Goal: Transaction & Acquisition: Purchase product/service

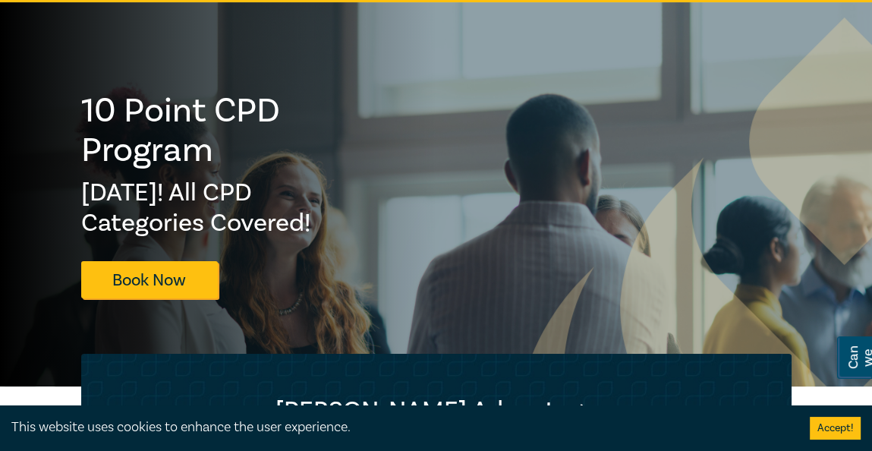
scroll to position [364, 0]
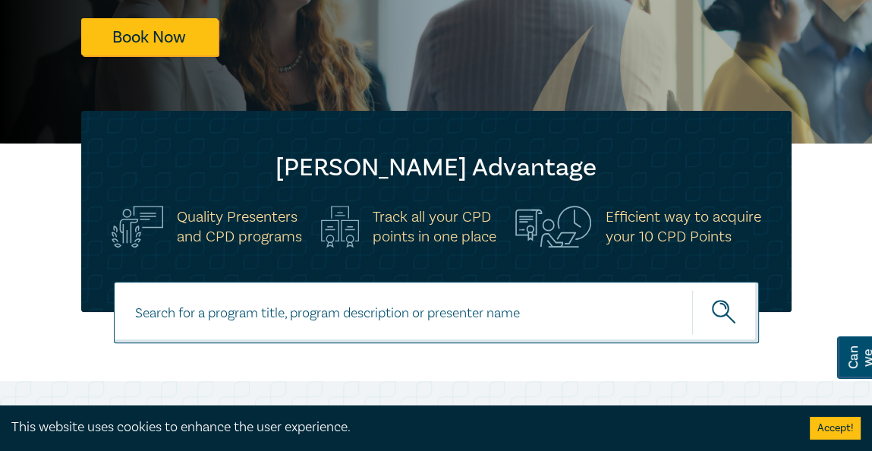
click at [390, 319] on input at bounding box center [436, 311] width 645 height 61
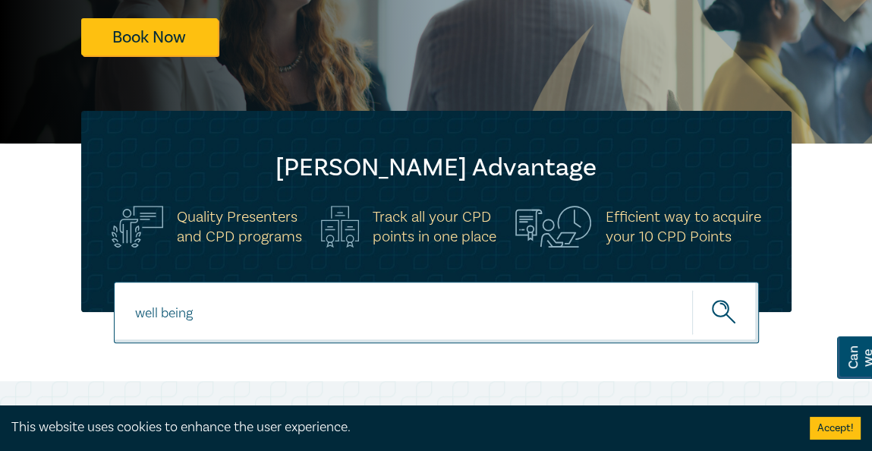
type input "well being"
click at [692, 289] on button "submit" at bounding box center [725, 312] width 67 height 46
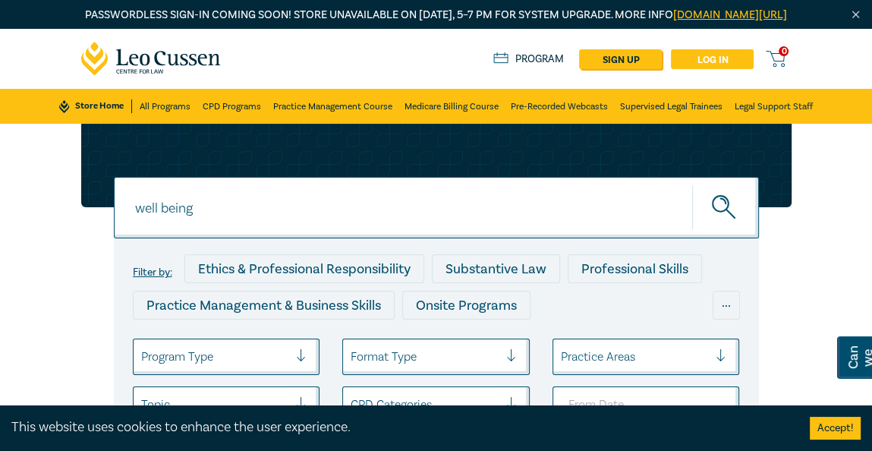
click at [710, 69] on link "Log in" at bounding box center [712, 59] width 83 height 20
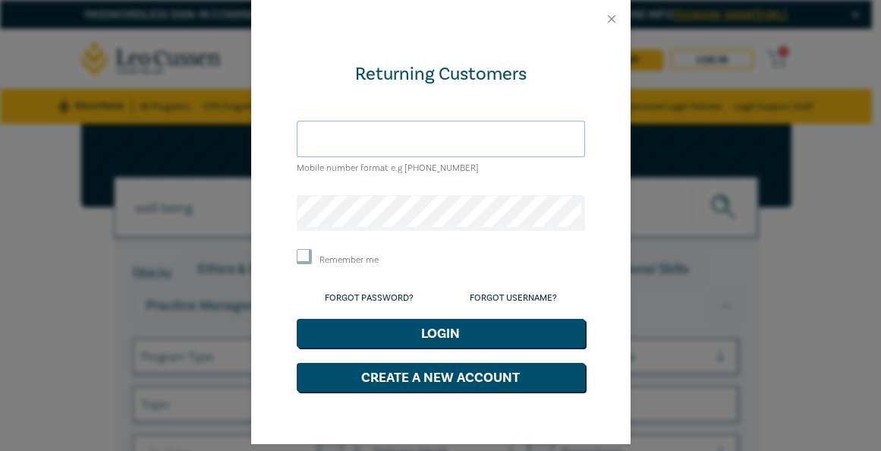
click at [420, 143] on input "text" at bounding box center [441, 139] width 288 height 36
click at [431, 106] on form "Returning Customers Mobile number format e.g +61 000000000 Remember me Forgot P…" at bounding box center [441, 226] width 288 height 329
drag, startPoint x: 436, startPoint y: 142, endPoint x: 436, endPoint y: 152, distance: 9.9
click at [436, 142] on input "text" at bounding box center [441, 139] width 288 height 36
type input "justin910060@gmail.com"
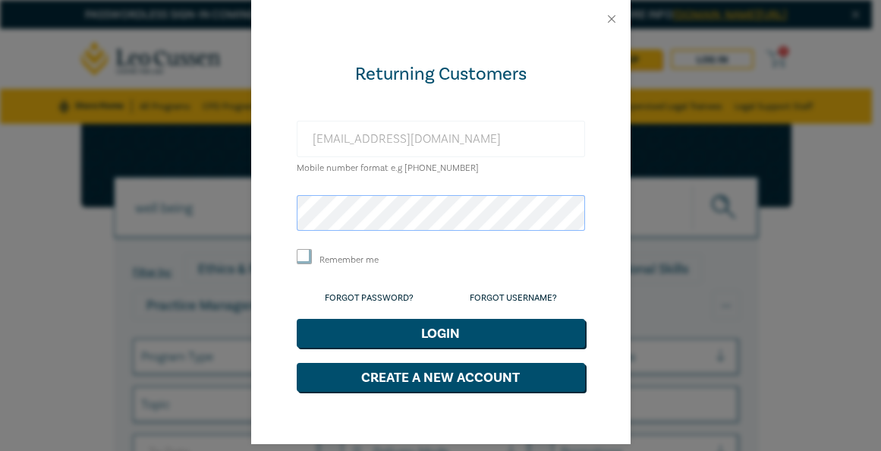
click at [297, 319] on button "Login" at bounding box center [441, 333] width 288 height 29
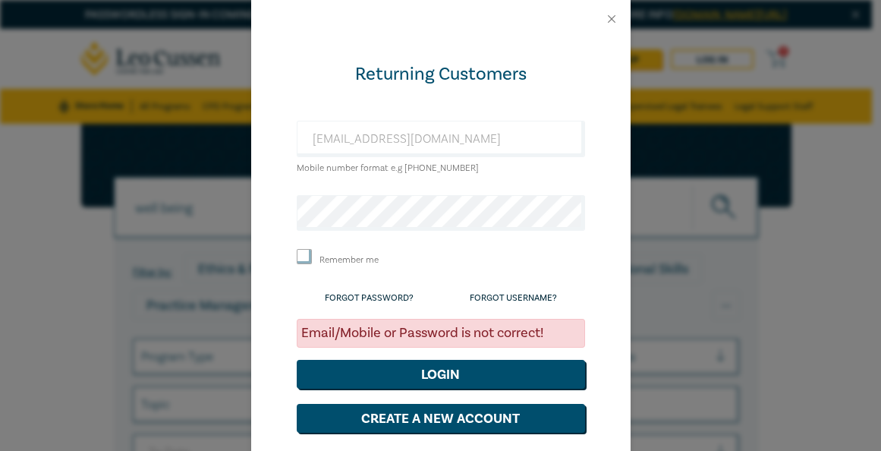
click at [605, 214] on div "Returning Customers justin910060@gmail.com Mobile number format e.g +61 0000000…" at bounding box center [440, 261] width 379 height 447
click at [459, 138] on input "justin910060@gmail.com" at bounding box center [441, 139] width 288 height 36
type input "+61411863564"
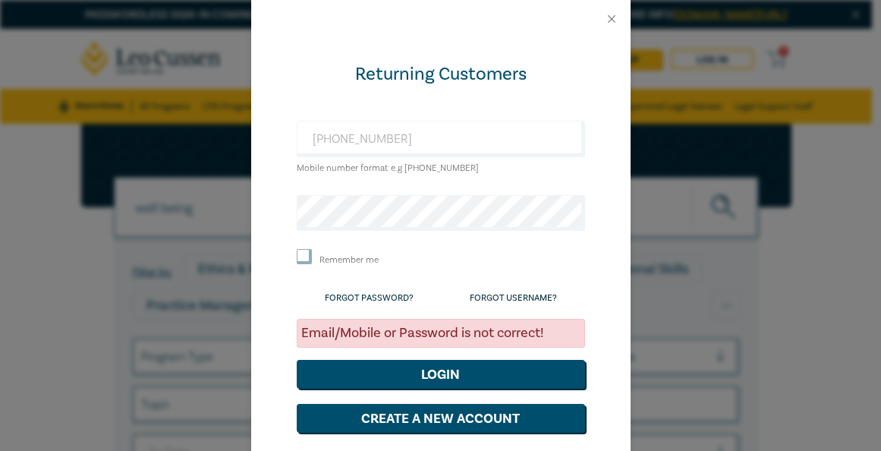
click at [604, 253] on div "Returning Customers +61411863564 Mobile number format e.g +61 000000000 Remembe…" at bounding box center [440, 261] width 379 height 447
click at [298, 253] on input "Remember me" at bounding box center [304, 256] width 15 height 15
checkbox input "true"
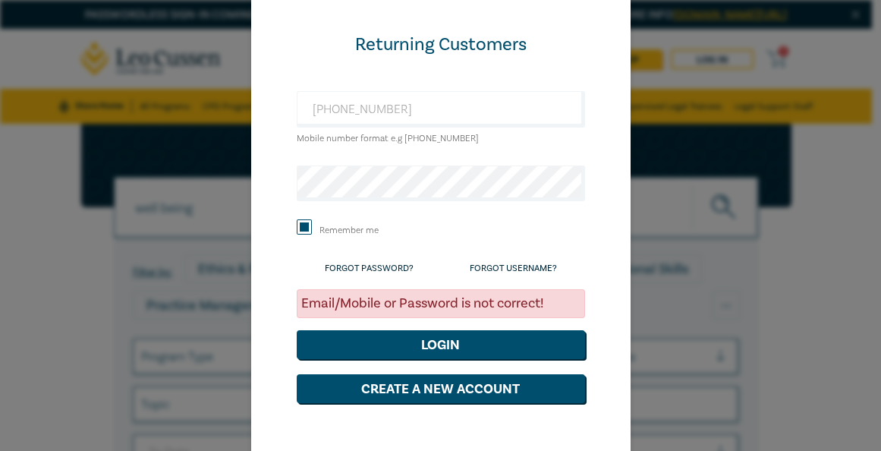
scroll to position [54, 0]
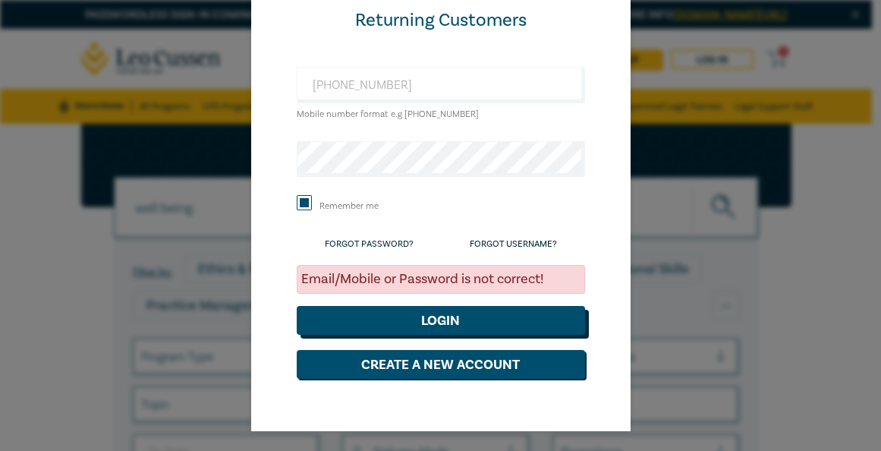
click at [450, 326] on button "Login" at bounding box center [441, 320] width 288 height 29
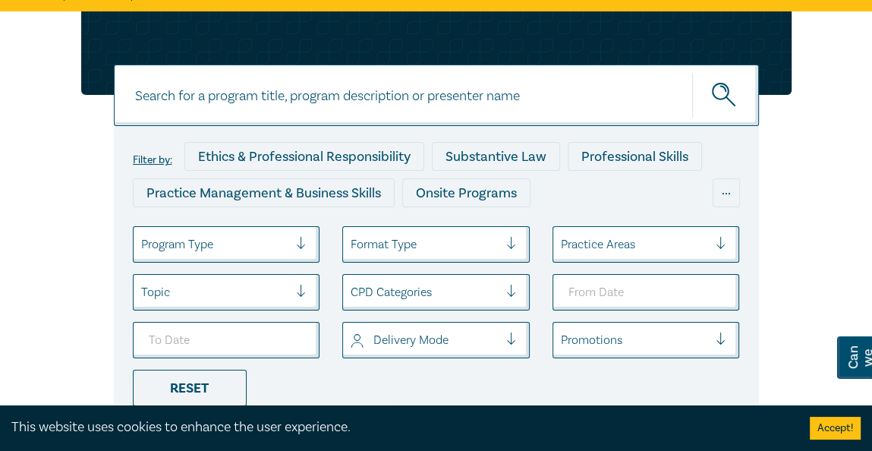
scroll to position [61, 0]
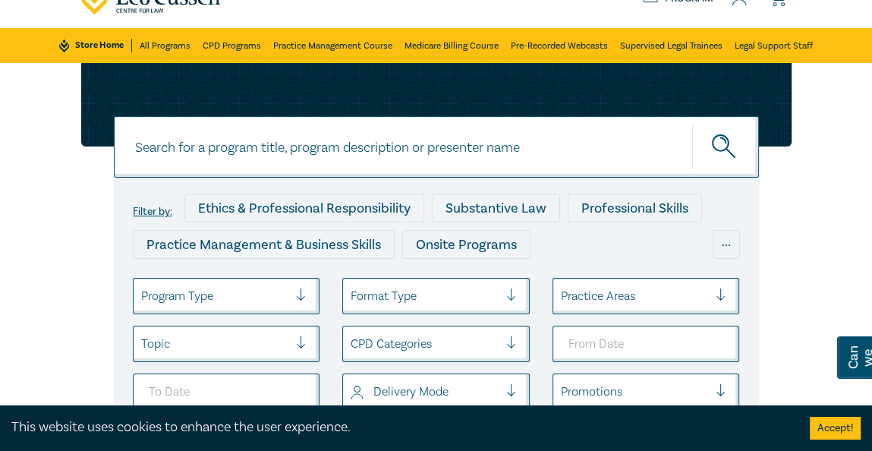
click at [379, 157] on input at bounding box center [436, 146] width 645 height 61
type input "well being"
click at [692, 124] on button "submit" at bounding box center [725, 147] width 67 height 46
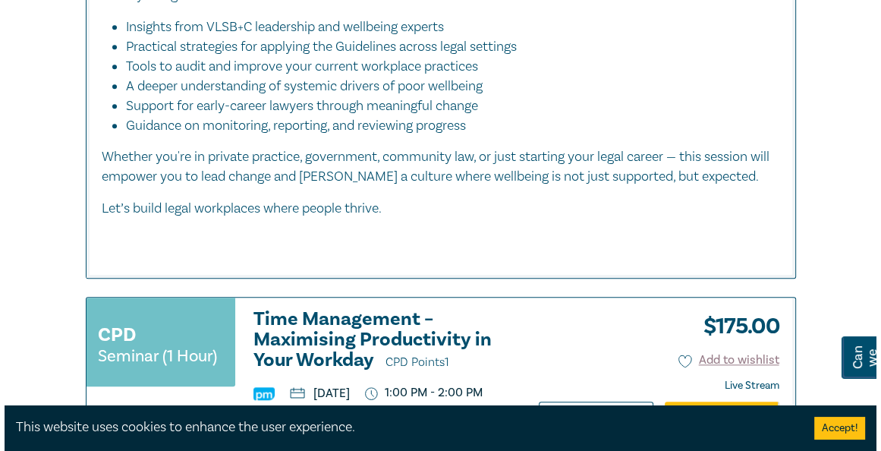
scroll to position [728, 0]
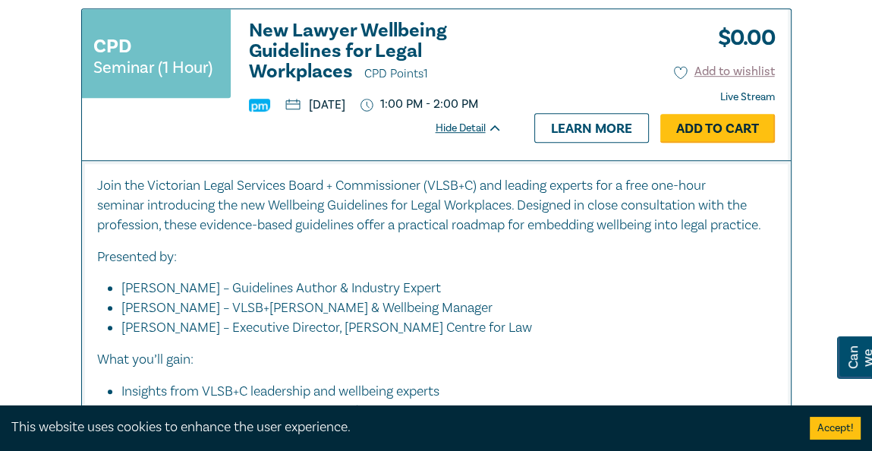
click at [715, 143] on link "Add to Cart" at bounding box center [717, 128] width 115 height 29
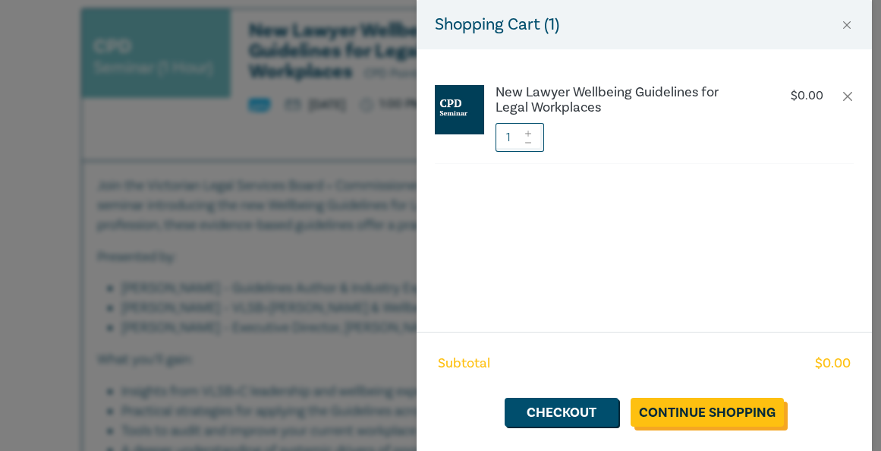
click at [671, 416] on link "Continue Shopping" at bounding box center [706, 412] width 153 height 29
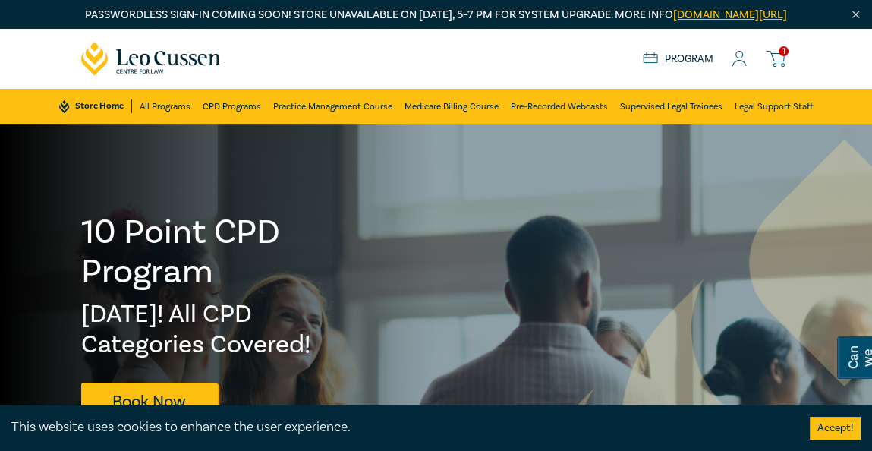
click at [774, 68] on icon at bounding box center [775, 58] width 19 height 19
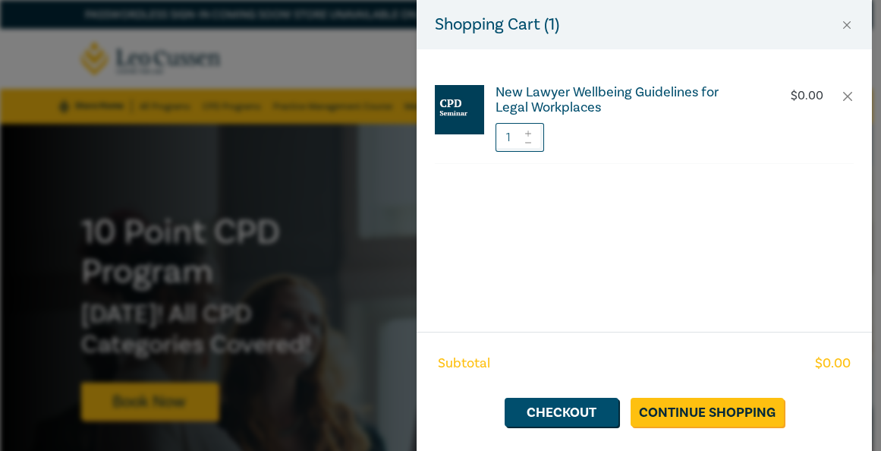
click at [601, 92] on h6 "New Lawyer Wellbeing Guidelines for Legal Workplaces" at bounding box center [621, 100] width 252 height 30
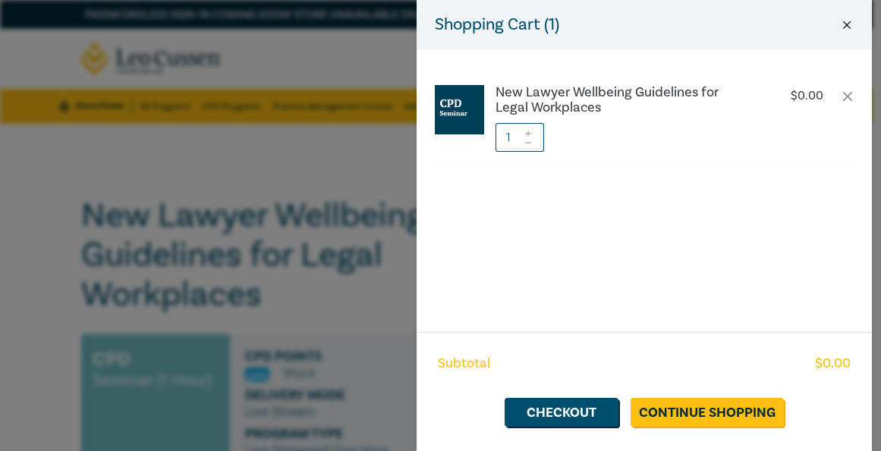
click at [847, 29] on button "Close" at bounding box center [847, 25] width 14 height 14
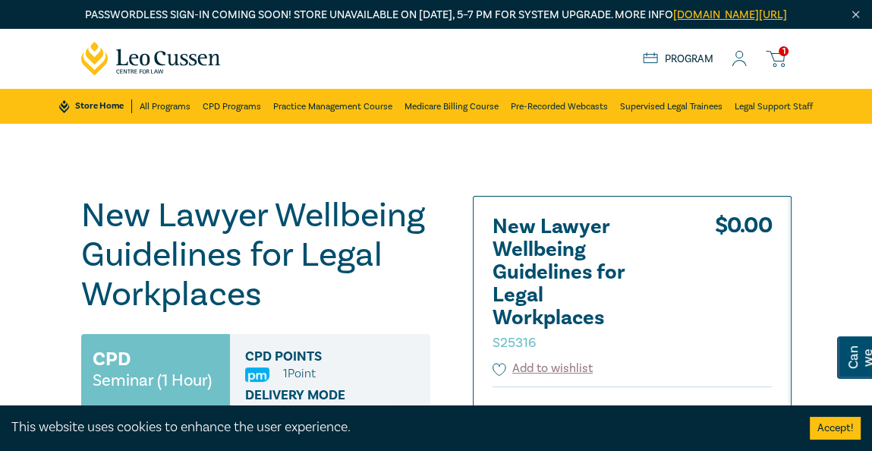
click at [772, 68] on icon at bounding box center [775, 58] width 19 height 19
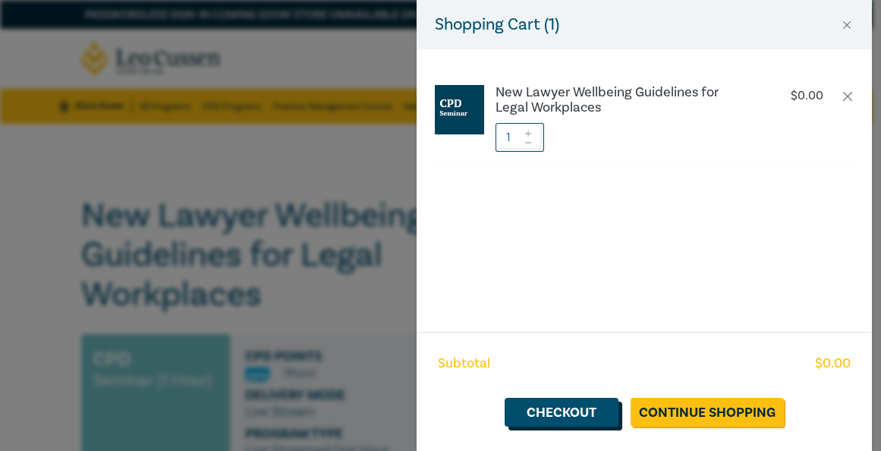
click at [594, 416] on link "Checkout" at bounding box center [562, 412] width 114 height 29
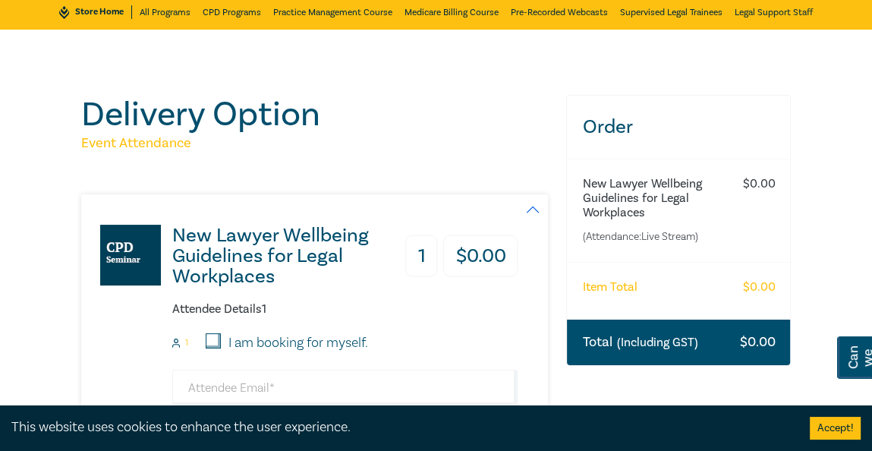
scroll to position [243, 0]
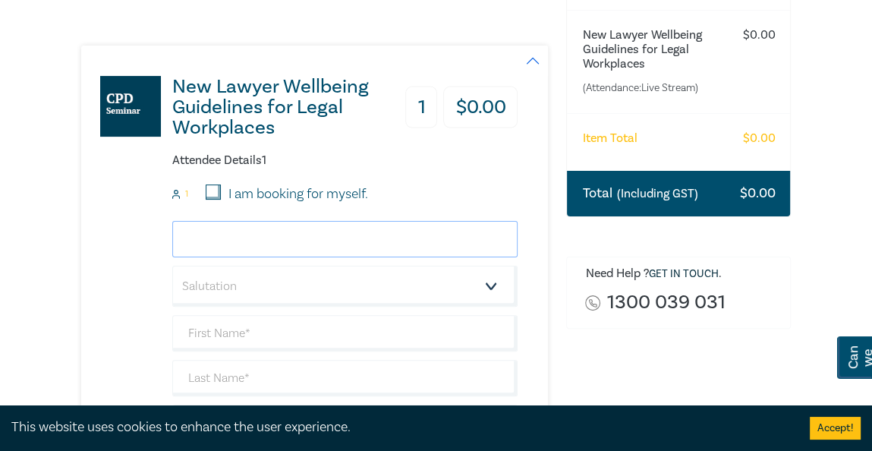
click at [381, 257] on input "email" at bounding box center [345, 239] width 346 height 36
type input "justin910060@gmail.com"
type input "Chia-Chin (Justin)"
type input "Ho"
type input "Chia-Chin Ho"
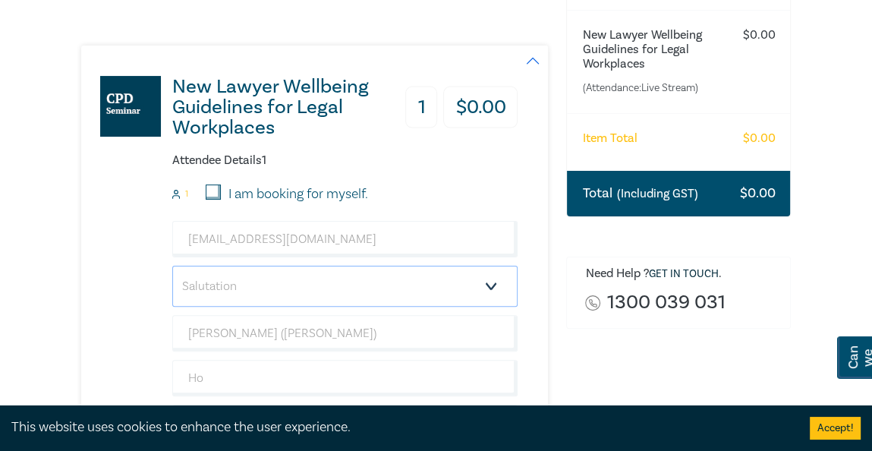
click at [297, 306] on select "Salutation Mr. Mrs. Ms. Miss Dr. Prof. Other" at bounding box center [345, 286] width 346 height 41
select select "Mr."
click at [172, 281] on select "Salutation Mr. Mrs. Ms. Miss Dr. Prof. Other" at bounding box center [345, 286] width 346 height 41
click at [133, 307] on div "New Lawyer Wellbeing Guidelines for Legal Workplaces 1 $ 0.00 Attendee Details …" at bounding box center [299, 306] width 437 height 520
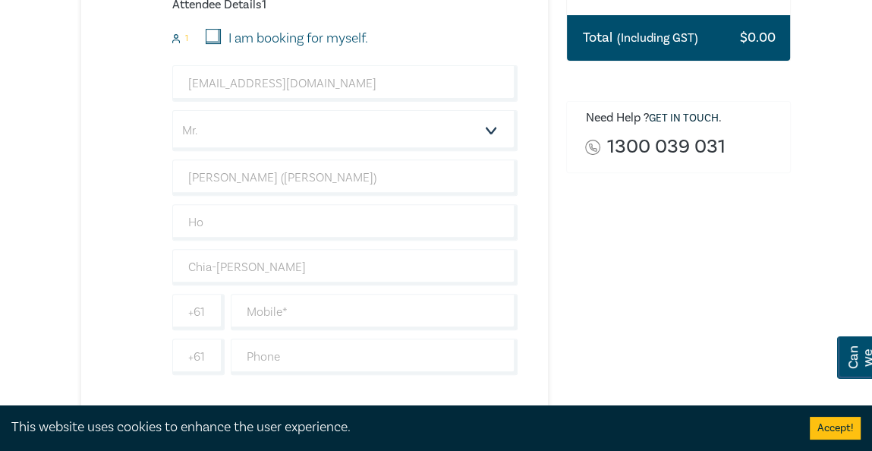
scroll to position [425, 0]
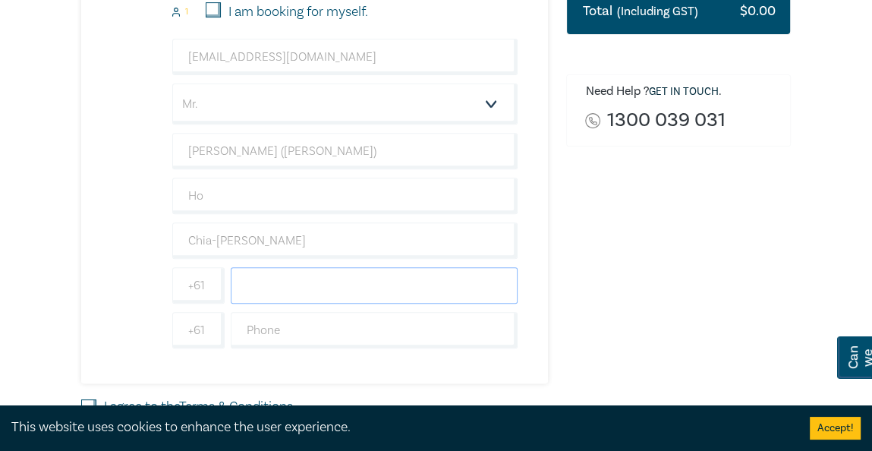
click at [267, 303] on input "text" at bounding box center [375, 285] width 288 height 36
type input "0411863564"
click at [149, 293] on div "New Lawyer Wellbeing Guidelines for Legal Workplaces 1 $ 0.00 Attendee Details …" at bounding box center [299, 123] width 437 height 520
click at [202, 303] on input "+61" at bounding box center [198, 285] width 52 height 36
click at [111, 317] on div "New Lawyer Wellbeing Guidelines for Legal Workplaces 1 $ 0.00 Attendee Details …" at bounding box center [299, 123] width 437 height 520
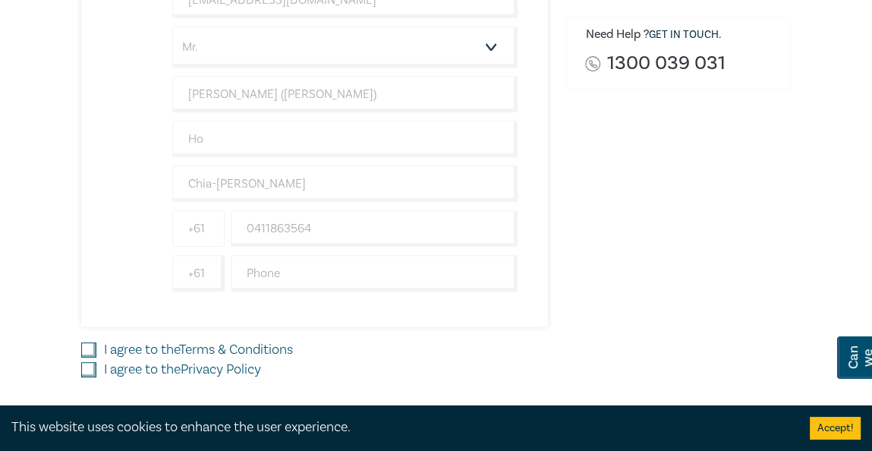
scroll to position [546, 0]
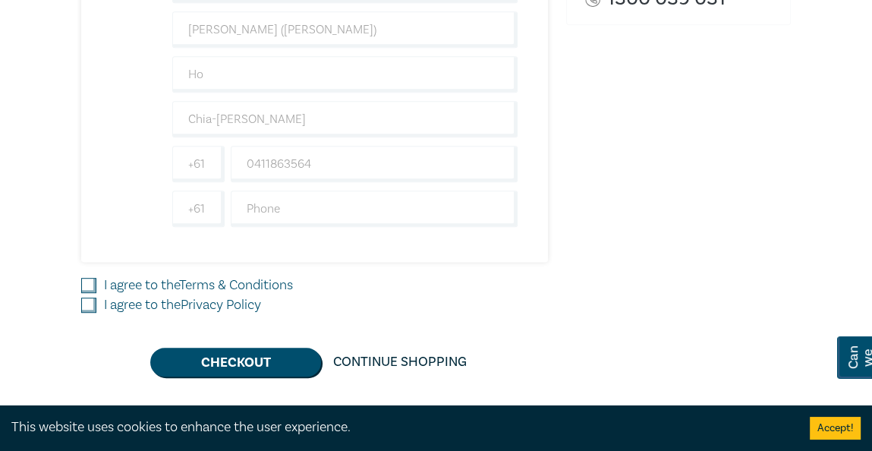
click at [90, 293] on input "I agree to the Terms & Conditions" at bounding box center [88, 285] width 15 height 15
checkbox input "true"
click at [90, 313] on input "I agree to the Privacy Policy" at bounding box center [88, 304] width 15 height 15
checkbox input "true"
click at [263, 374] on button "Checkout" at bounding box center [235, 361] width 171 height 29
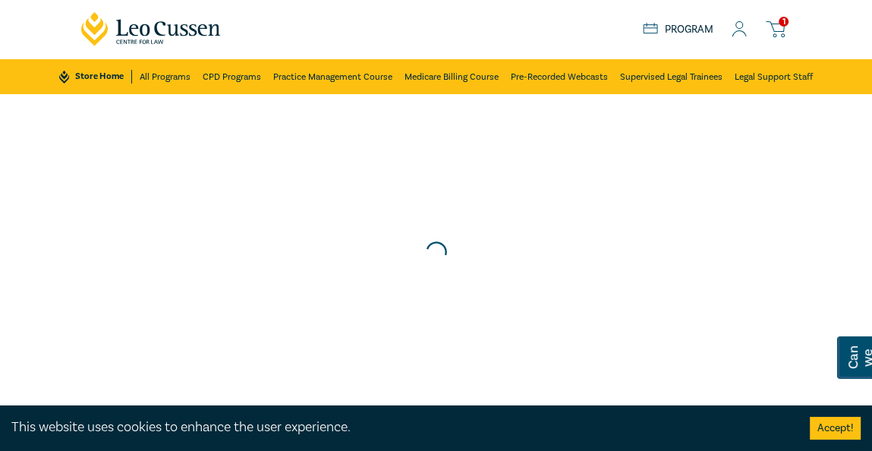
scroll to position [0, 0]
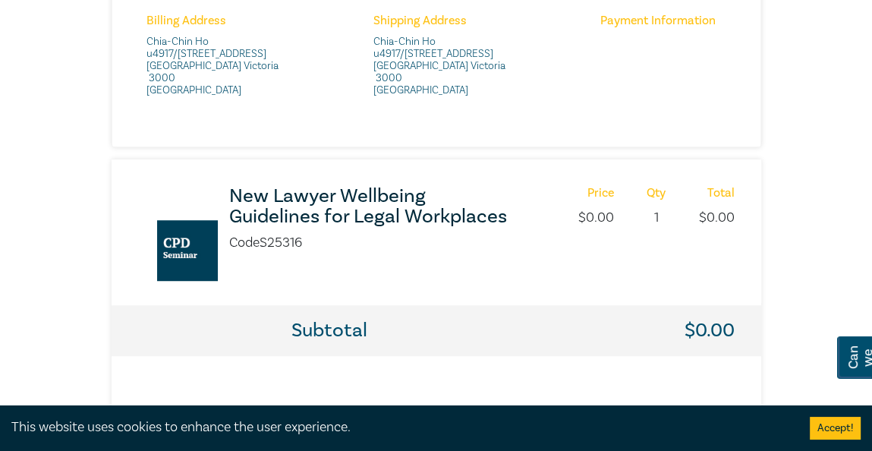
scroll to position [728, 0]
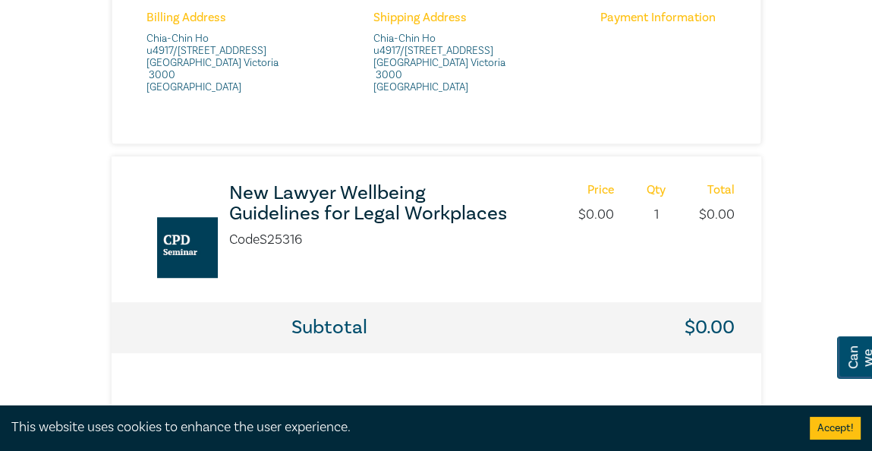
click at [250, 202] on h3 "New Lawyer Wellbeing Guidelines for Legal Workplaces" at bounding box center [373, 203] width 288 height 41
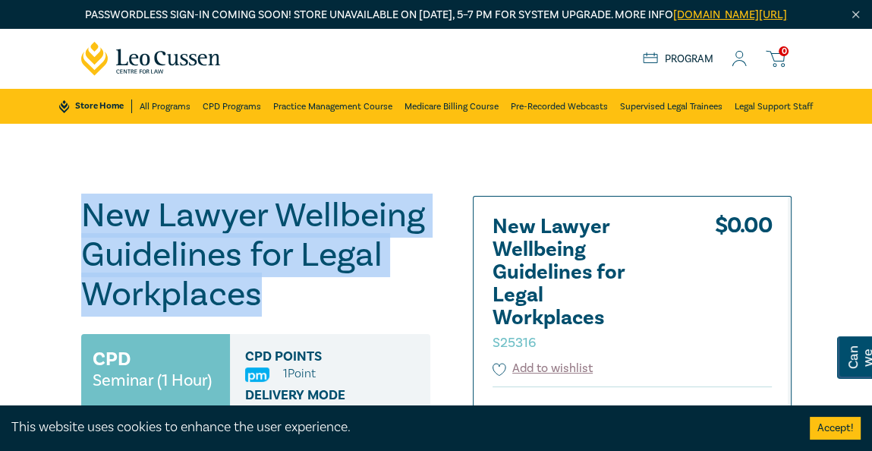
drag, startPoint x: 104, startPoint y: 237, endPoint x: 257, endPoint y: 312, distance: 170.7
click at [257, 312] on h1 "New Lawyer Wellbeing Guidelines for Legal Workplaces S25316" at bounding box center [255, 255] width 349 height 118
copy h1 "New Lawyer Wellbeing Guidelines for Legal Workplaces"
